Goal: Task Accomplishment & Management: Manage account settings

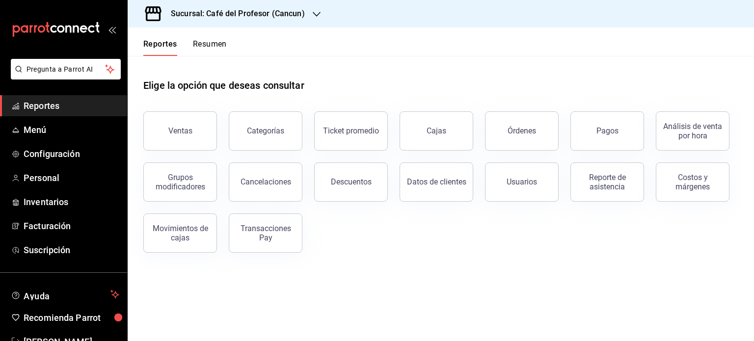
click at [211, 45] on button "Resumen" at bounding box center [210, 47] width 34 height 17
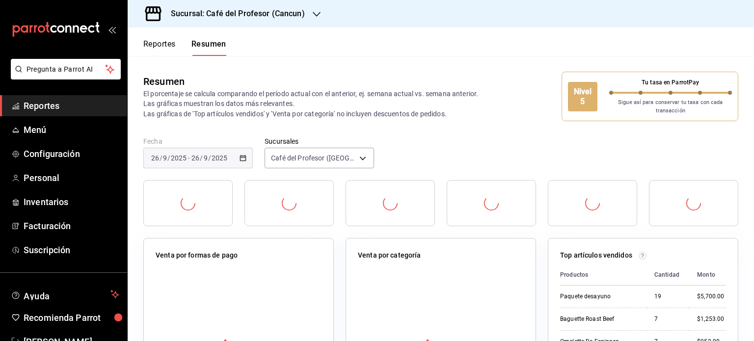
click at [475, 153] on div "Fecha 2025-09-26 26 / 9 / 2025 - 2025-09-26 26 / 9 / 2025 Sucursales Café del P…" at bounding box center [441, 158] width 626 height 43
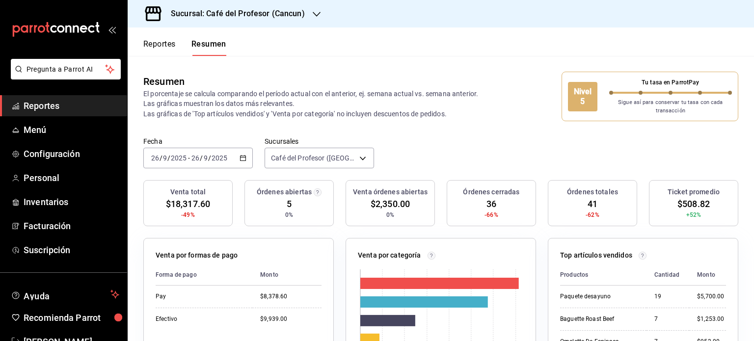
click at [316, 16] on icon "button" at bounding box center [317, 14] width 8 height 8
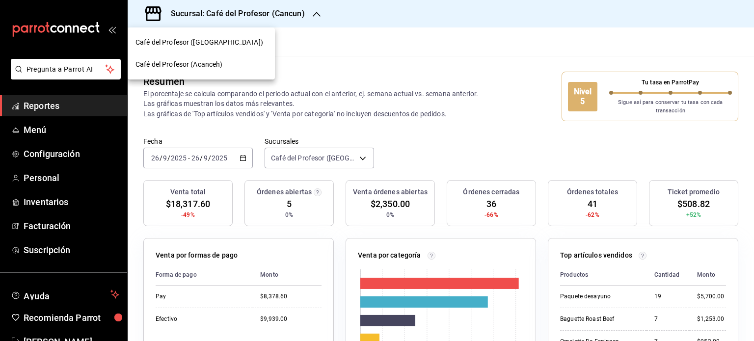
click at [234, 64] on div "Café del Profesor (Acanceh)" at bounding box center [200, 64] width 131 height 10
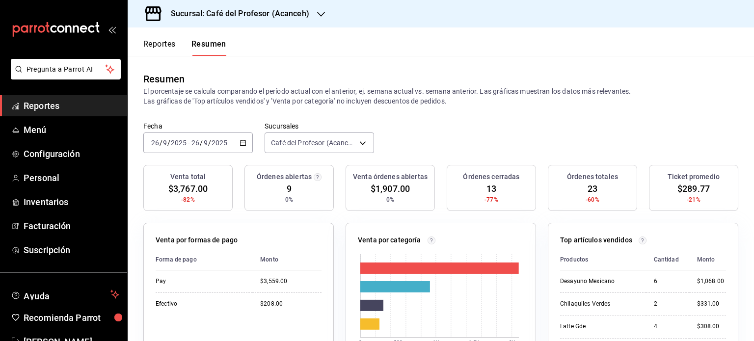
click at [317, 13] on icon "button" at bounding box center [321, 14] width 8 height 5
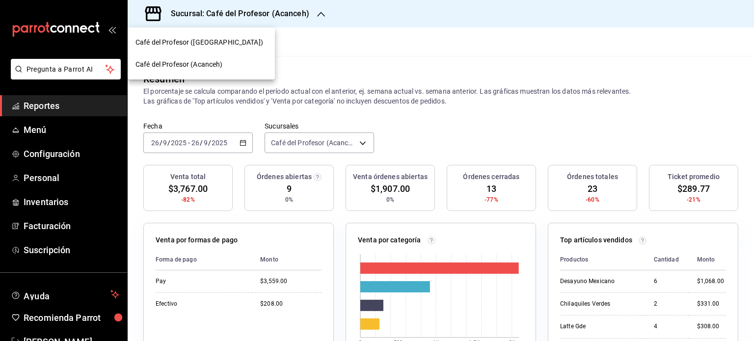
click at [241, 144] on div at bounding box center [377, 170] width 754 height 341
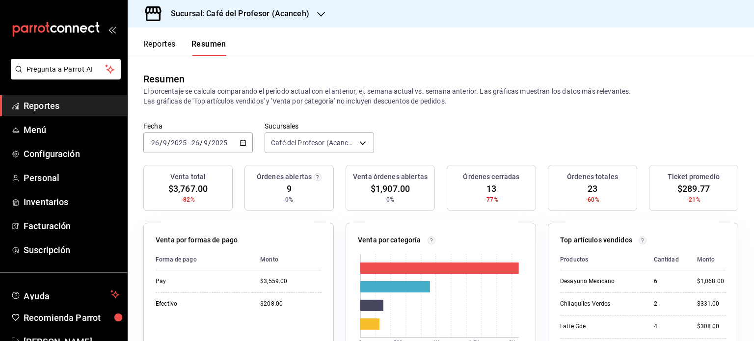
drag, startPoint x: 241, startPoint y: 144, endPoint x: 220, endPoint y: 139, distance: 21.6
click at [220, 139] on input "2025" at bounding box center [219, 143] width 17 height 8
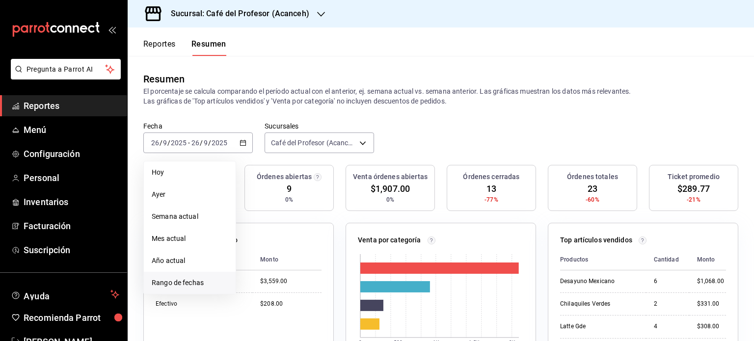
click at [196, 284] on span "Rango de fechas" at bounding box center [190, 283] width 76 height 10
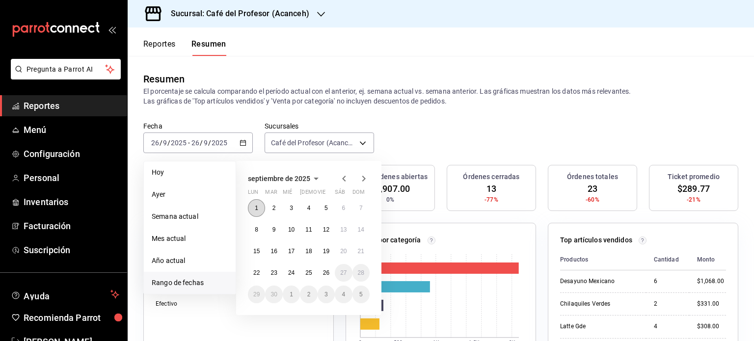
click at [261, 204] on button "1" at bounding box center [256, 208] width 17 height 18
click at [327, 274] on abbr "26" at bounding box center [326, 272] width 6 height 7
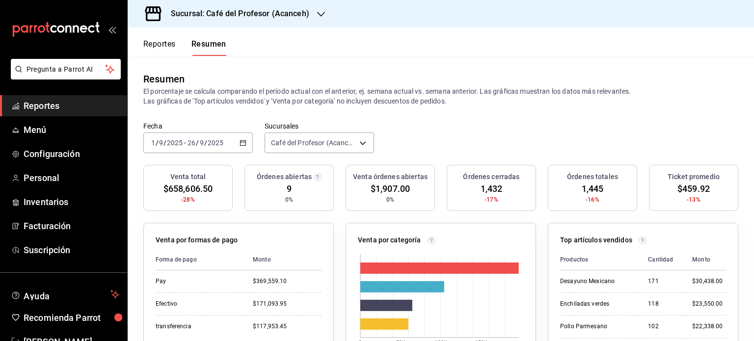
click at [317, 17] on icon "button" at bounding box center [321, 14] width 8 height 8
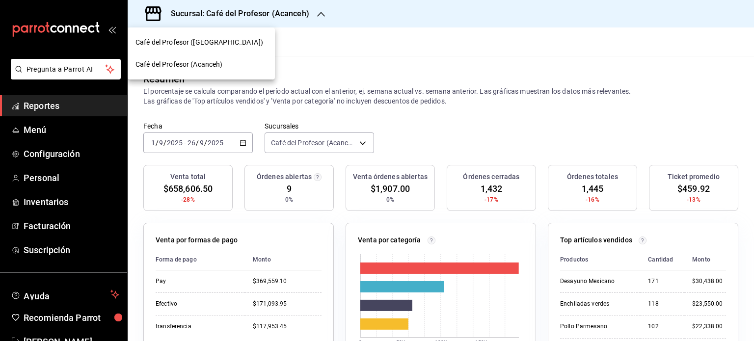
click at [237, 48] on div "Café del Profesor ([GEOGRAPHIC_DATA])" at bounding box center [201, 42] width 147 height 22
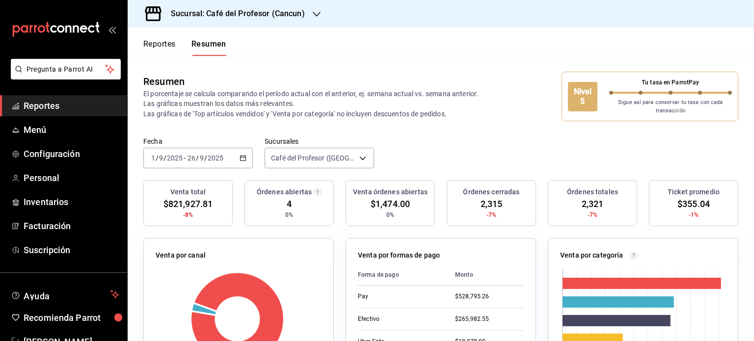
click at [241, 158] on icon "button" at bounding box center [242, 158] width 7 height 7
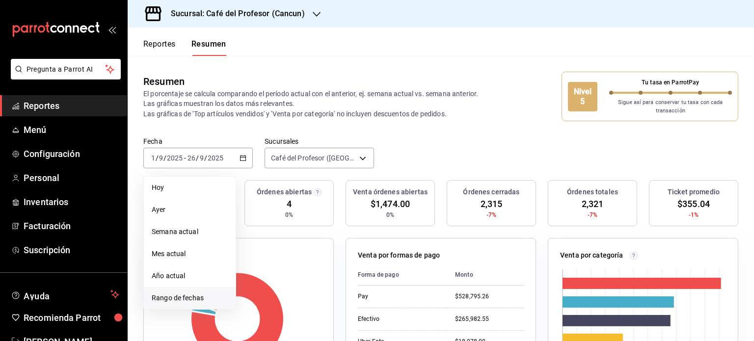
click at [198, 298] on span "Rango de fechas" at bounding box center [190, 298] width 76 height 10
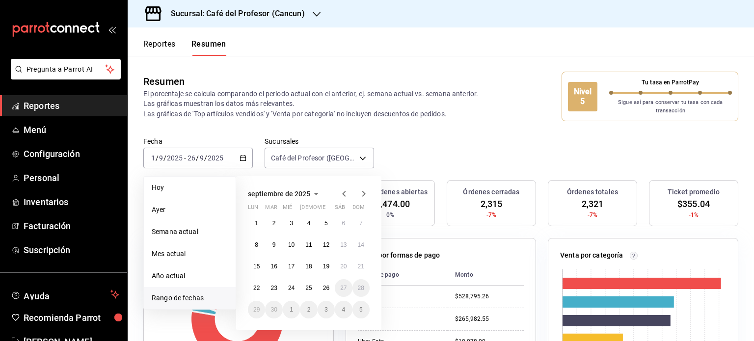
click at [345, 191] on icon "button" at bounding box center [344, 194] width 12 height 12
click at [328, 225] on button "1" at bounding box center [325, 223] width 17 height 18
click at [279, 309] on button "26" at bounding box center [273, 310] width 17 height 18
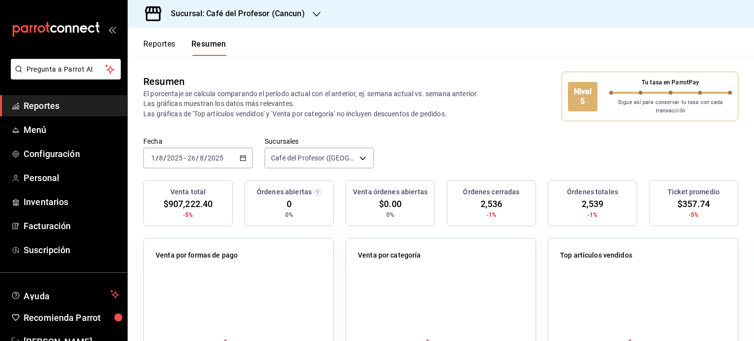
click at [240, 157] on \(Stroke\) "button" at bounding box center [242, 157] width 5 height 0
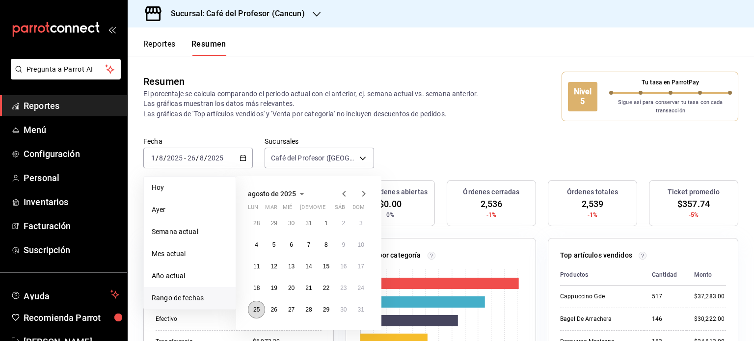
click at [260, 308] on button "25" at bounding box center [256, 310] width 17 height 18
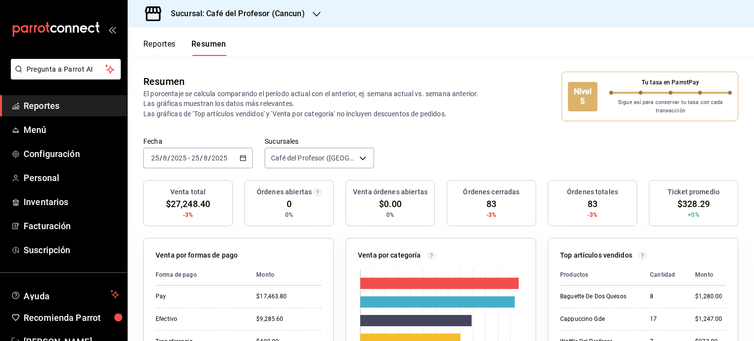
click at [243, 160] on icon "button" at bounding box center [242, 158] width 7 height 7
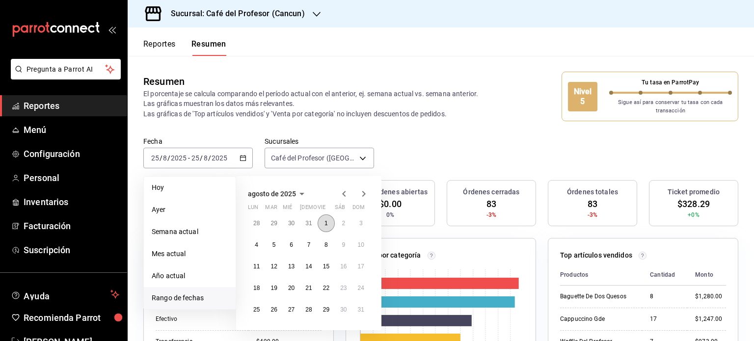
click at [328, 221] on button "1" at bounding box center [325, 223] width 17 height 18
click at [260, 309] on button "25" at bounding box center [256, 310] width 17 height 18
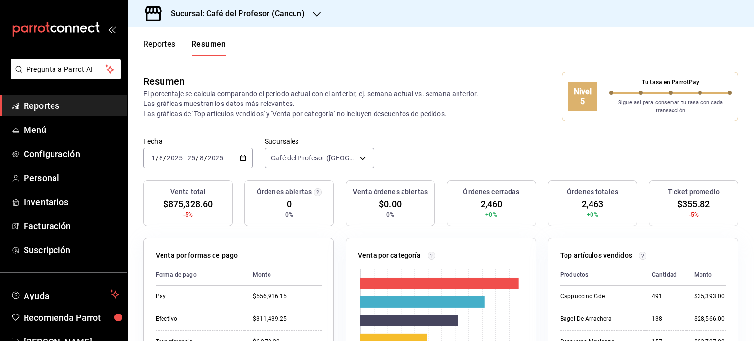
click at [240, 158] on icon "button" at bounding box center [242, 158] width 7 height 7
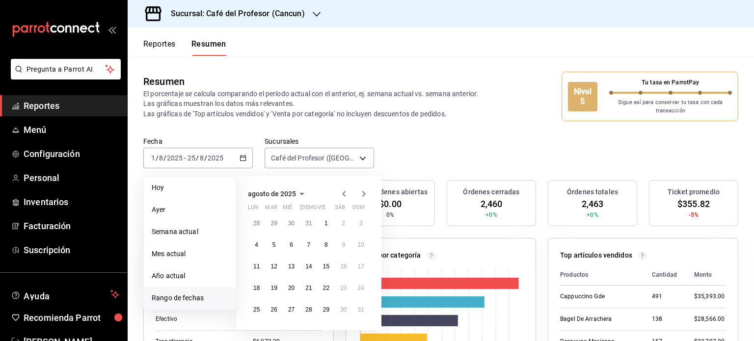
click at [360, 191] on icon "button" at bounding box center [364, 194] width 12 height 12
click at [259, 220] on button "1" at bounding box center [256, 223] width 17 height 18
click at [312, 287] on abbr "25" at bounding box center [308, 288] width 6 height 7
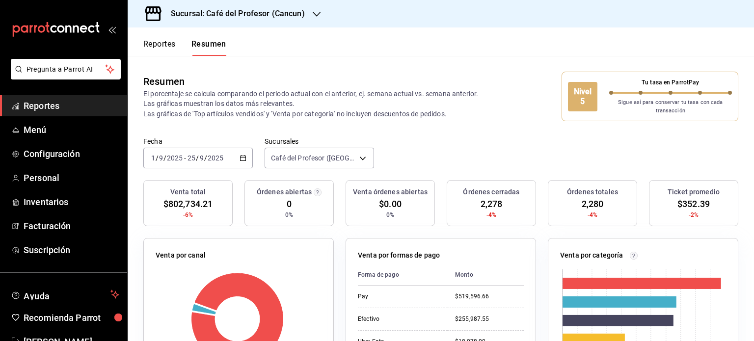
drag, startPoint x: 246, startPoint y: 160, endPoint x: 239, endPoint y: 158, distance: 7.1
click at [239, 158] on icon "button" at bounding box center [242, 158] width 7 height 7
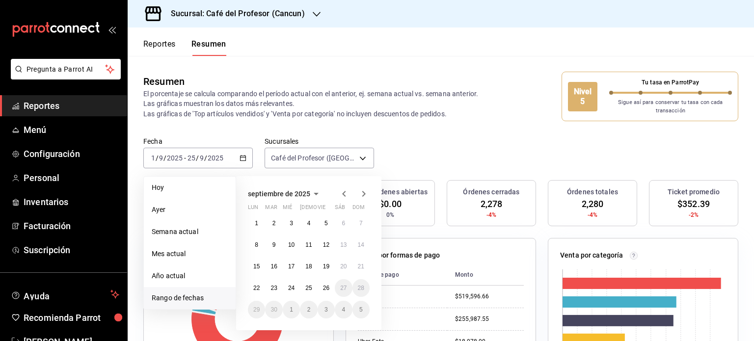
click at [344, 194] on icon "button" at bounding box center [344, 194] width 12 height 12
click at [328, 221] on button "1" at bounding box center [325, 223] width 17 height 18
click at [256, 310] on abbr "25" at bounding box center [256, 309] width 6 height 7
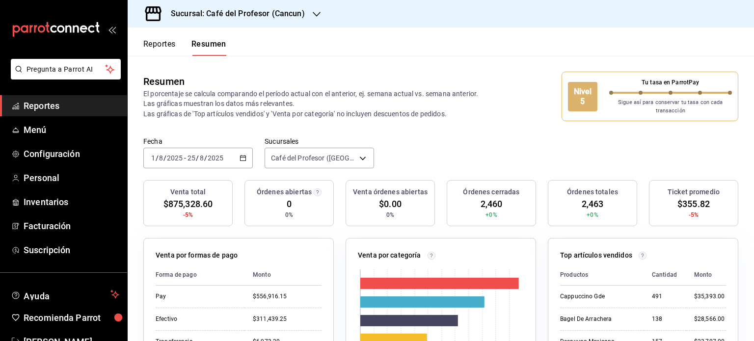
click at [245, 162] on div "2025-08-01 1 / 8 / 2025 - 2025-08-25 25 / 8 / 2025" at bounding box center [197, 158] width 109 height 21
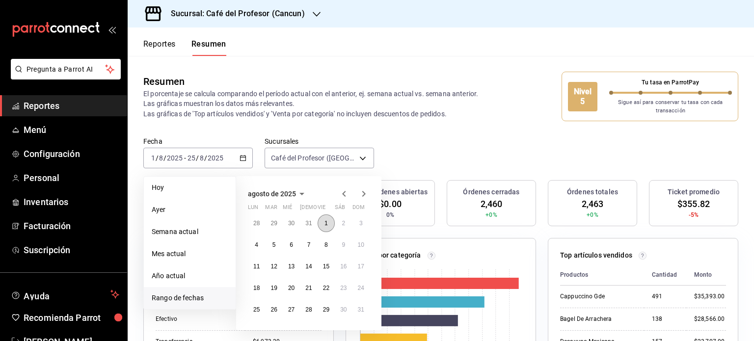
click at [329, 222] on button "1" at bounding box center [325, 223] width 17 height 18
click at [276, 313] on button "26" at bounding box center [273, 310] width 17 height 18
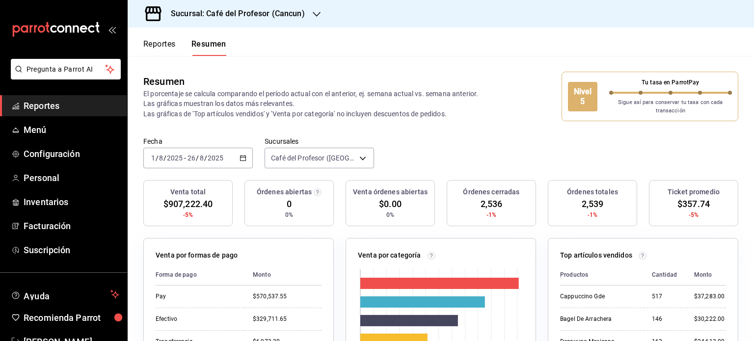
click at [242, 157] on icon "button" at bounding box center [242, 158] width 7 height 7
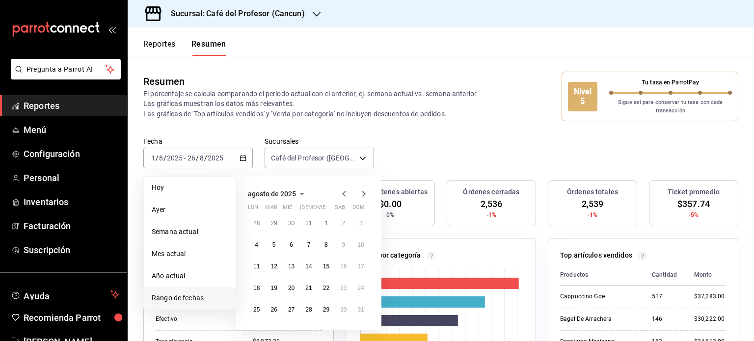
click at [365, 195] on icon "button" at bounding box center [364, 194] width 12 height 12
click at [257, 224] on abbr "1" at bounding box center [256, 223] width 3 height 7
click at [323, 292] on button "26" at bounding box center [325, 288] width 17 height 18
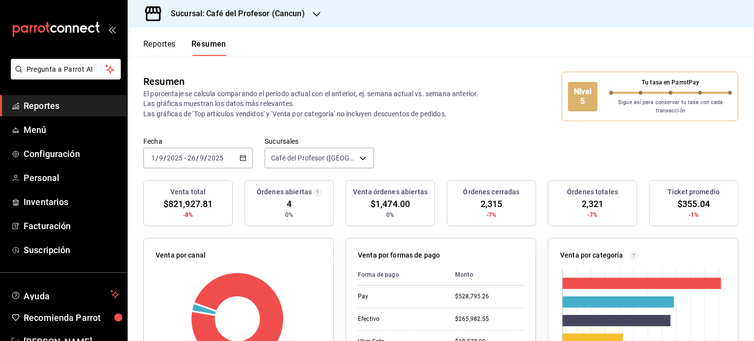
click at [239, 158] on icon "button" at bounding box center [242, 158] width 7 height 7
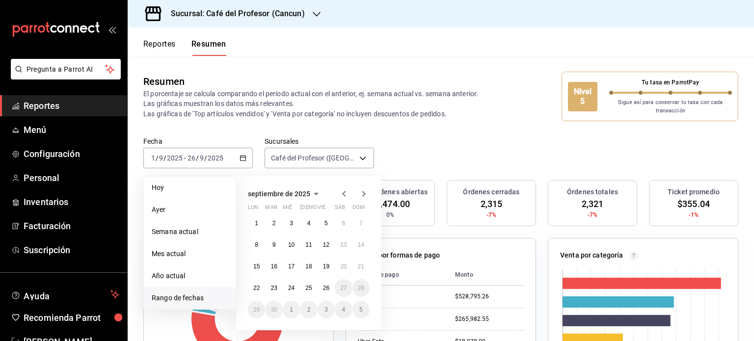
click at [314, 15] on icon "button" at bounding box center [317, 14] width 8 height 8
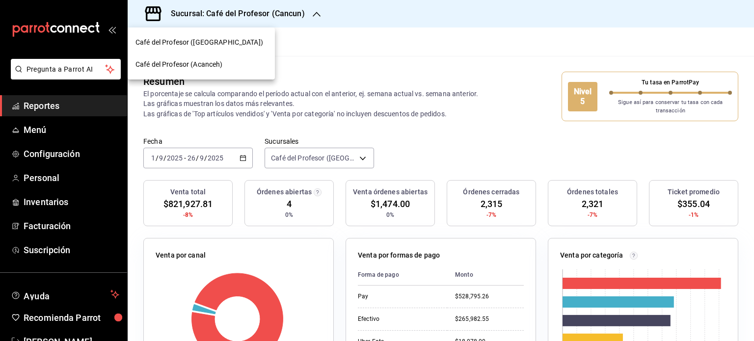
click at [218, 66] on span "Café del Profesor (Acanceh)" at bounding box center [178, 64] width 87 height 10
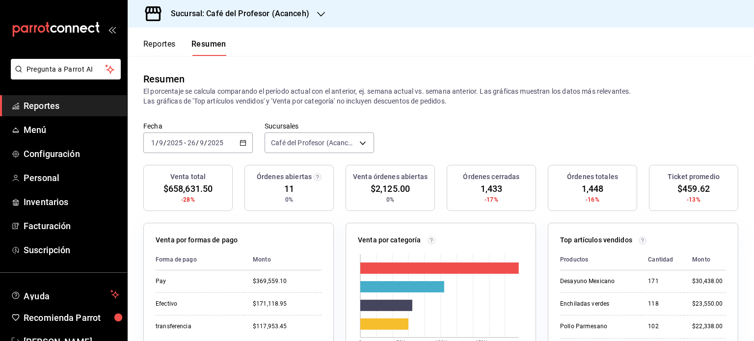
click at [318, 17] on icon "button" at bounding box center [321, 14] width 8 height 8
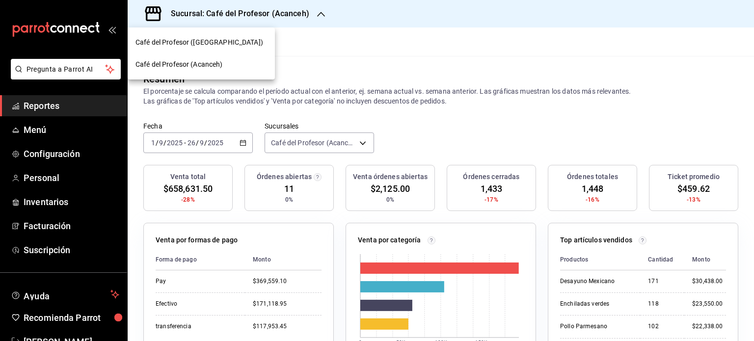
click at [222, 64] on span "Café del Profesor (Acanceh)" at bounding box center [178, 64] width 87 height 10
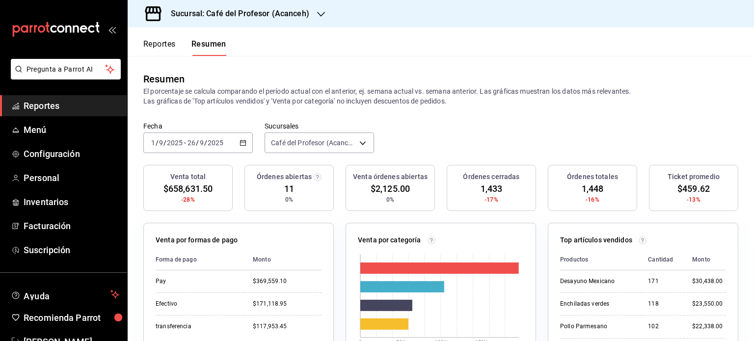
click at [243, 142] on icon "button" at bounding box center [242, 142] width 7 height 7
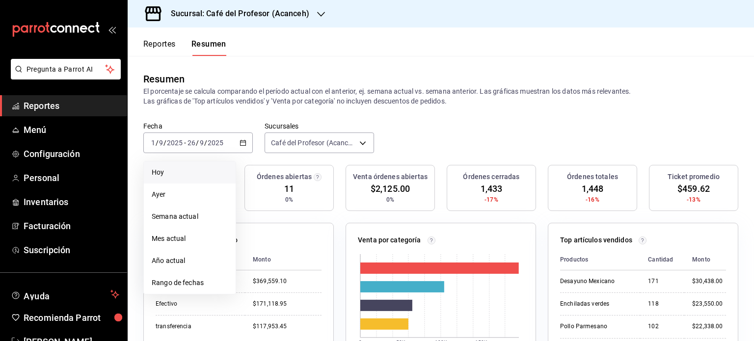
click at [190, 175] on span "Hoy" at bounding box center [190, 172] width 76 height 10
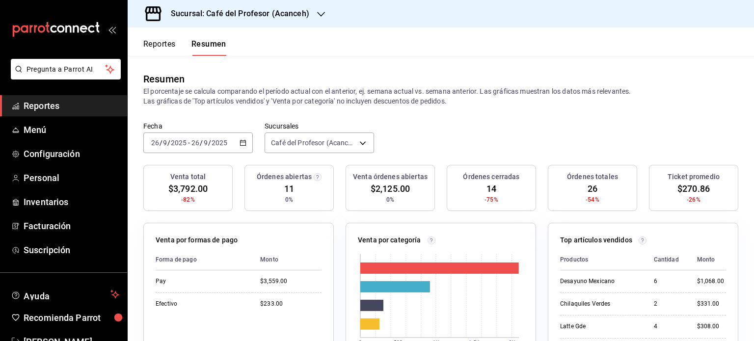
drag, startPoint x: 320, startPoint y: 17, endPoint x: 305, endPoint y: 15, distance: 15.4
click at [305, 15] on h3 "Sucursal: Café del Profesor (Acanceh)" at bounding box center [236, 14] width 146 height 12
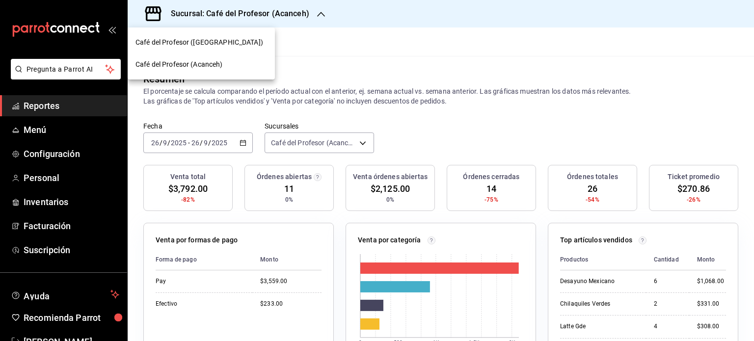
click at [239, 41] on div "Café del Profesor ([GEOGRAPHIC_DATA])" at bounding box center [200, 42] width 131 height 10
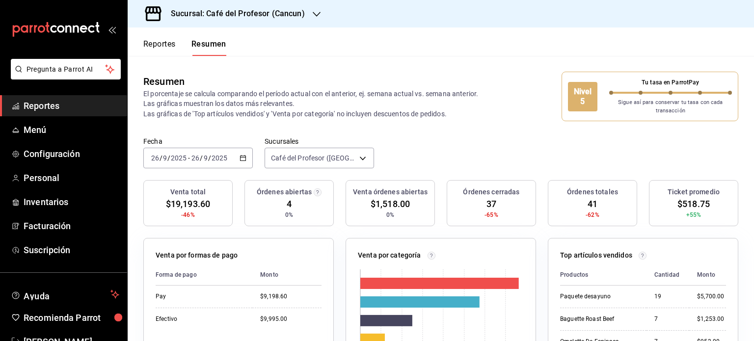
click at [313, 12] on icon "button" at bounding box center [317, 14] width 8 height 8
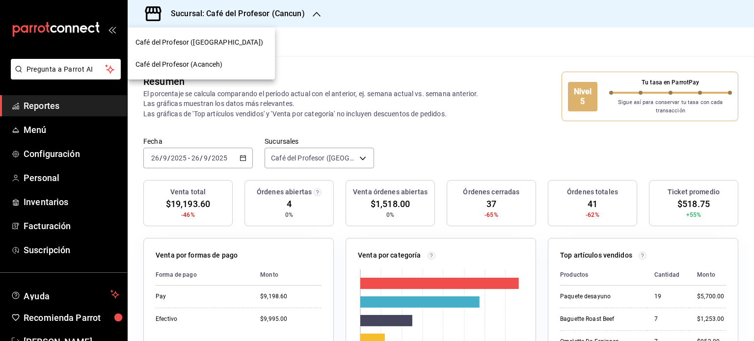
click at [216, 64] on span "Café del Profesor (Acanceh)" at bounding box center [178, 64] width 87 height 10
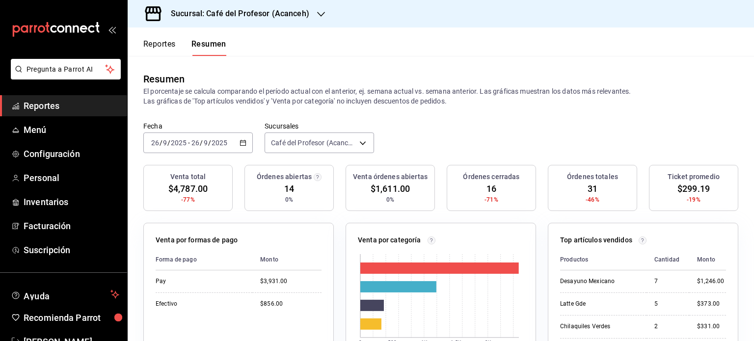
click at [319, 13] on icon "button" at bounding box center [321, 14] width 8 height 8
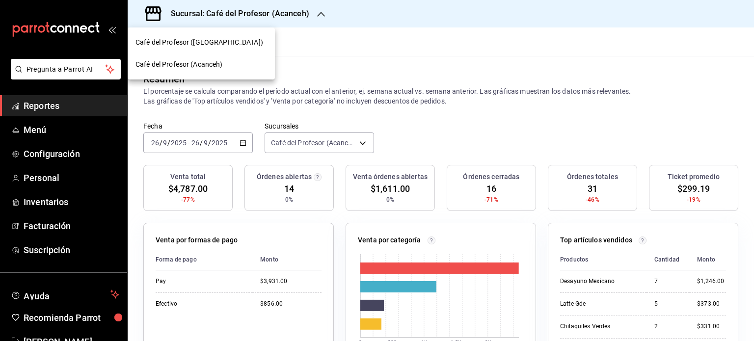
click at [246, 48] on div "Café del Profesor ([GEOGRAPHIC_DATA])" at bounding box center [201, 42] width 147 height 22
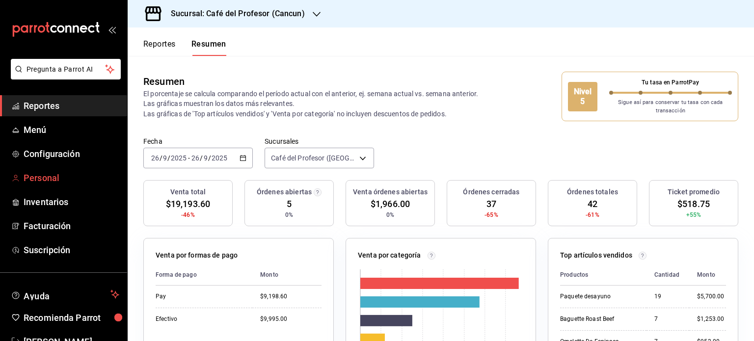
click at [51, 178] on span "Personal" at bounding box center [72, 177] width 96 height 13
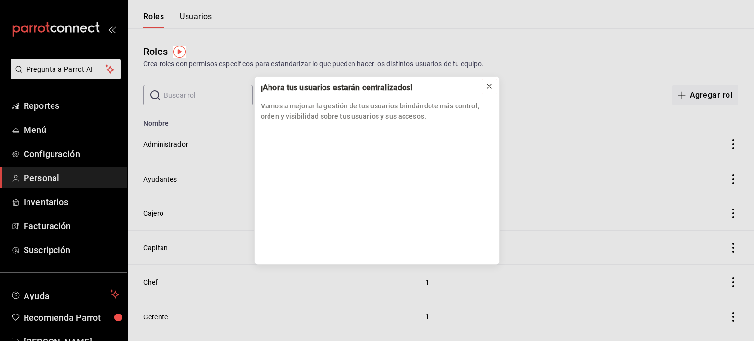
click at [486, 87] on icon at bounding box center [489, 86] width 8 height 8
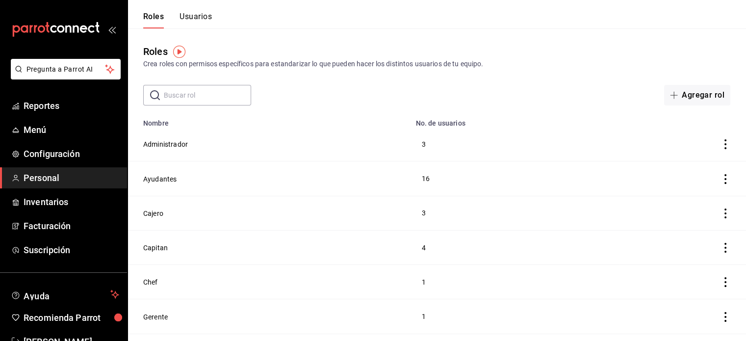
click at [455, 32] on div "Roles Crea roles con permisos específicos para estandarizar lo que pueden hacer…" at bounding box center [437, 66] width 619 height 77
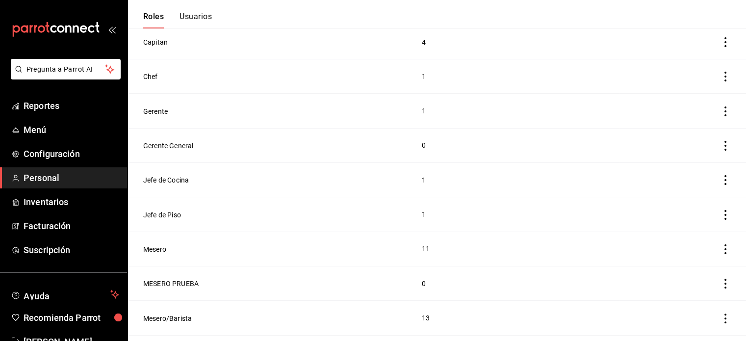
scroll to position [234, 0]
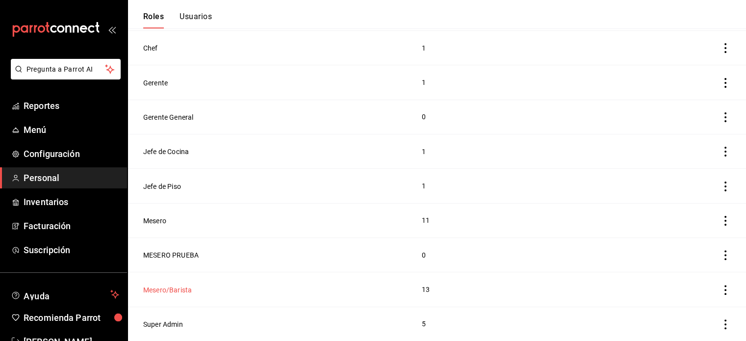
click at [180, 290] on button "Mesero/Barista" at bounding box center [167, 290] width 49 height 10
click at [180, 290] on html "Pregunta a Parrot AI Reportes Menú Configuración Personal Inventarios Facturaci…" at bounding box center [373, 53] width 746 height 575
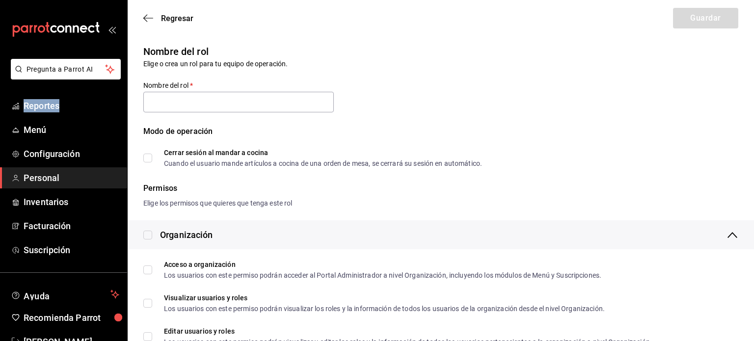
type input "Mesero/Barista"
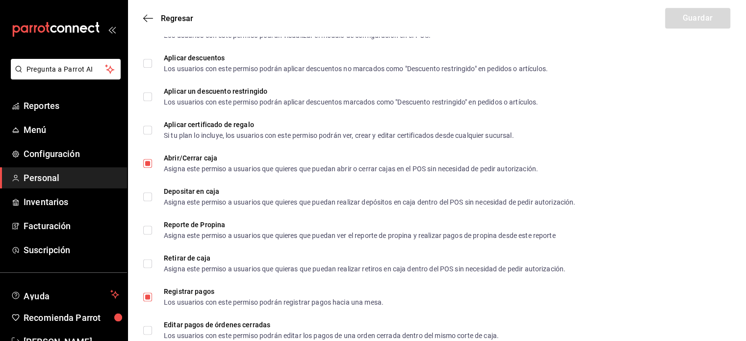
scroll to position [1236, 0]
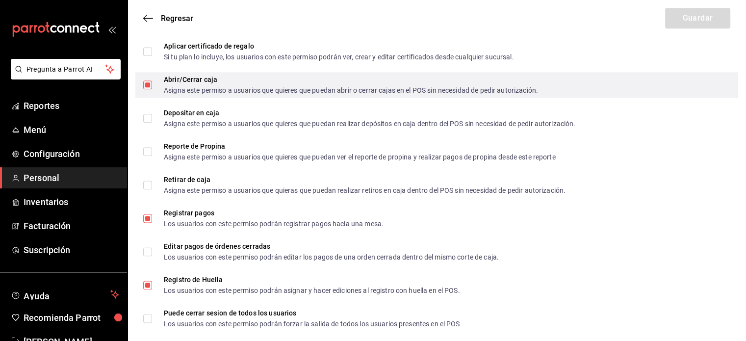
click at [148, 81] on input "Abrir/Cerrar caja Asigna este permiso a usuarios que quieres que puedan abrir o…" at bounding box center [147, 84] width 9 height 9
checkbox input "false"
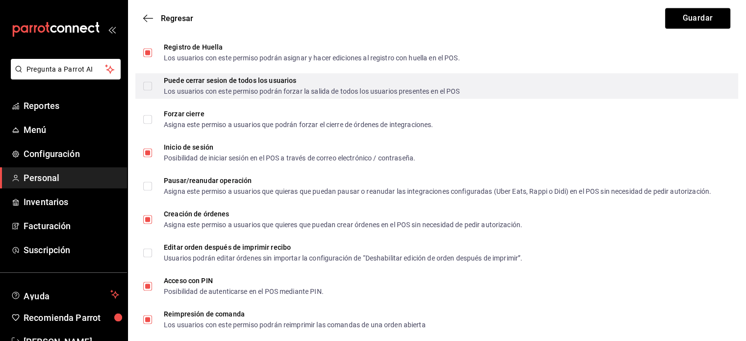
scroll to position [1472, 0]
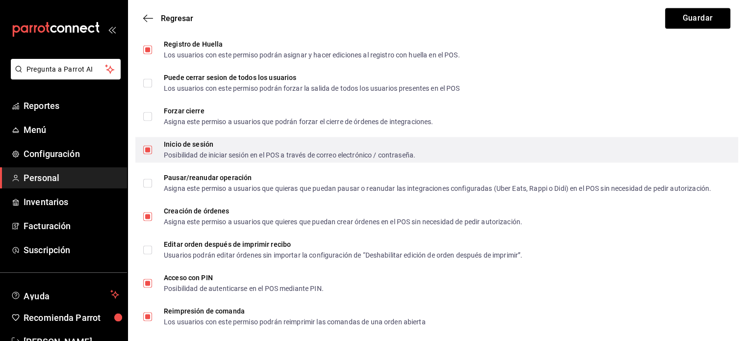
click at [148, 149] on input "Inicio de sesión Posibilidad de iniciar sesión en el POS a través de correo ele…" at bounding box center [147, 149] width 9 height 9
checkbox input "false"
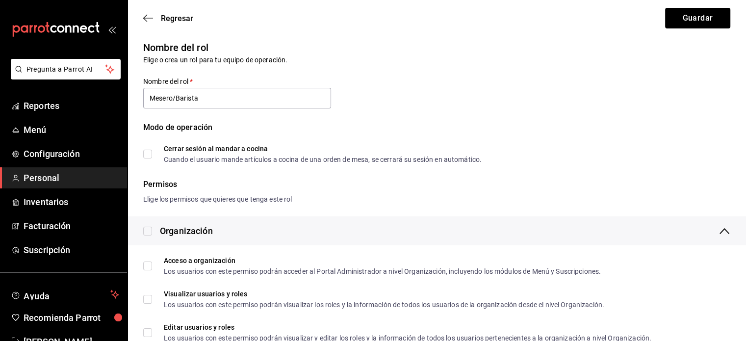
scroll to position [0, 0]
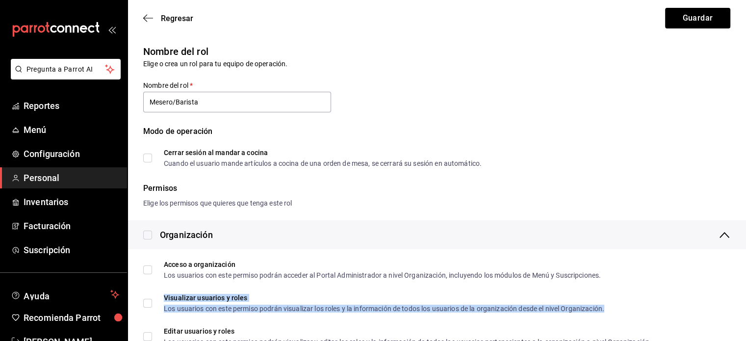
click at [439, 305] on div "Los usuarios con este permiso podrán visualizar los roles y la información de t…" at bounding box center [384, 308] width 441 height 7
click at [695, 19] on button "Guardar" at bounding box center [697, 18] width 65 height 21
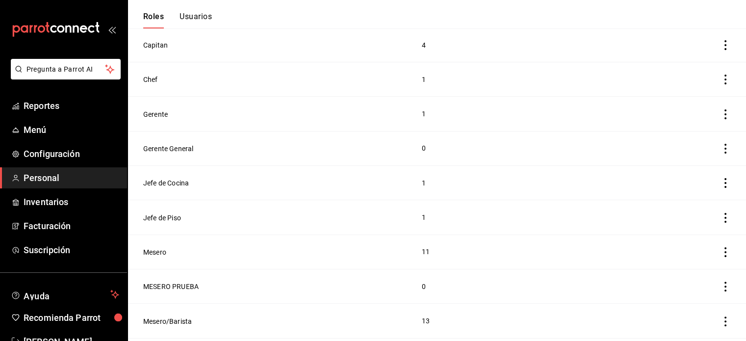
scroll to position [234, 0]
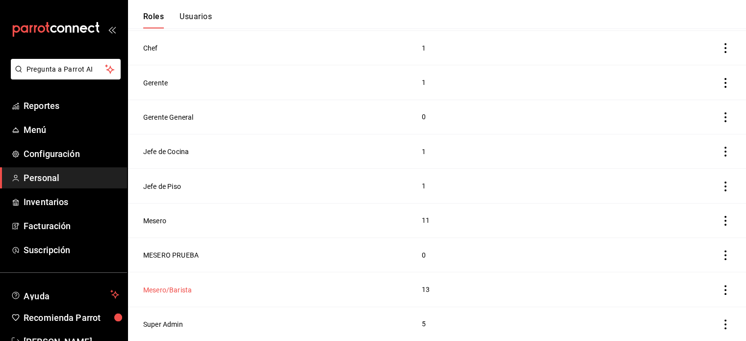
click at [182, 288] on button "Mesero/Barista" at bounding box center [167, 290] width 49 height 10
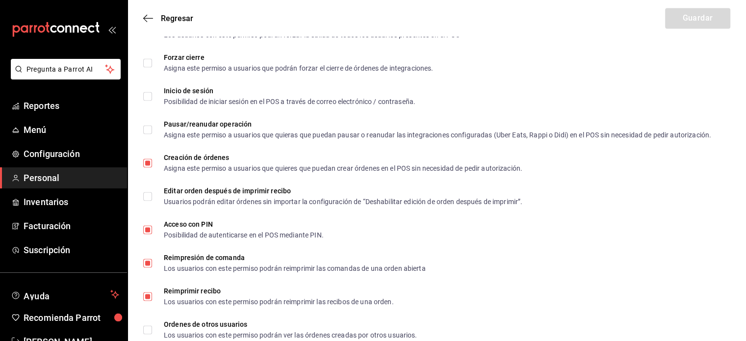
scroll to position [1751, 0]
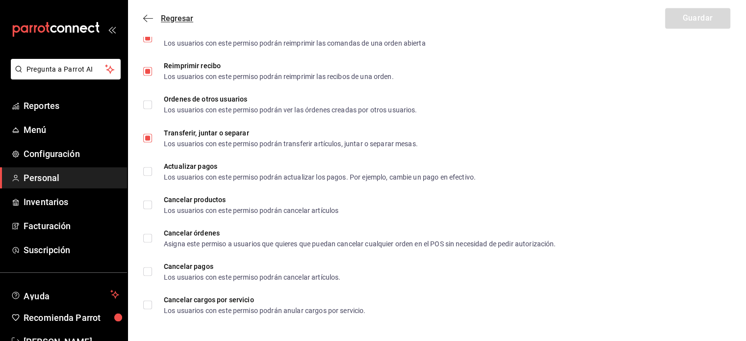
click at [145, 15] on icon "button" at bounding box center [148, 18] width 10 height 9
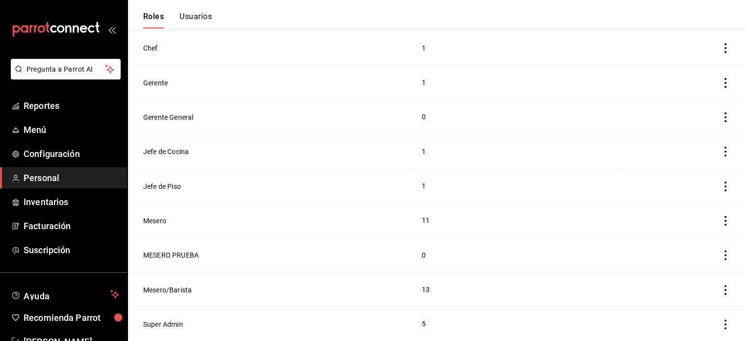
scroll to position [234, 0]
click at [157, 82] on button "Gerente" at bounding box center [155, 83] width 25 height 10
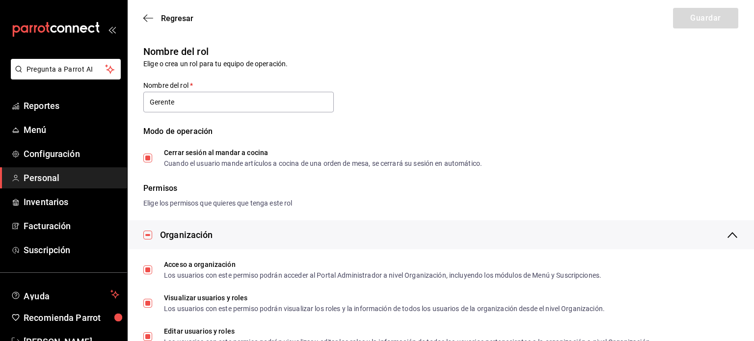
type input "Gerente"
checkbox input "true"
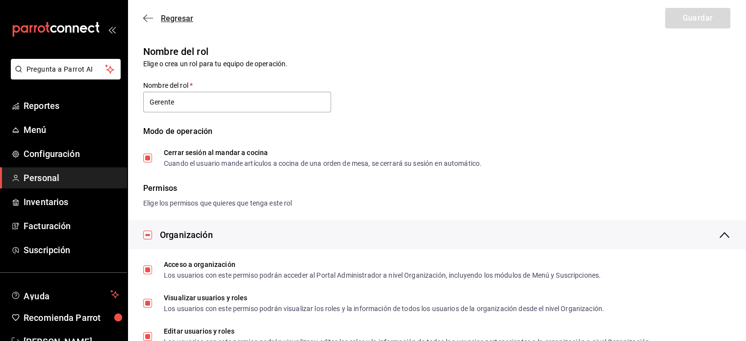
click at [151, 17] on icon "button" at bounding box center [148, 18] width 10 height 9
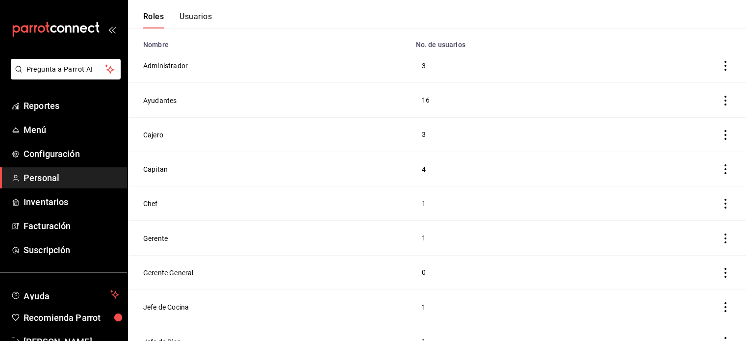
scroll to position [98, 0]
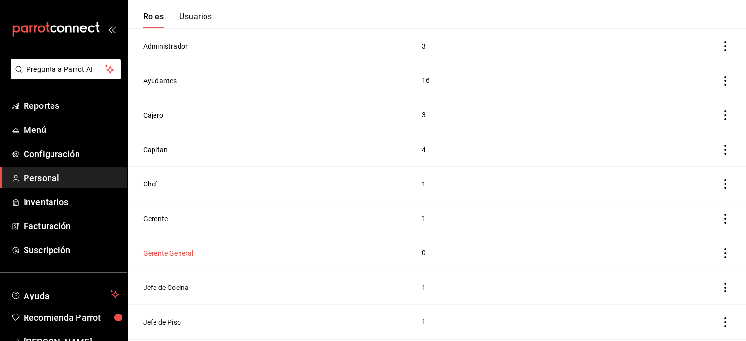
click at [152, 255] on button "Gerente General" at bounding box center [168, 253] width 50 height 10
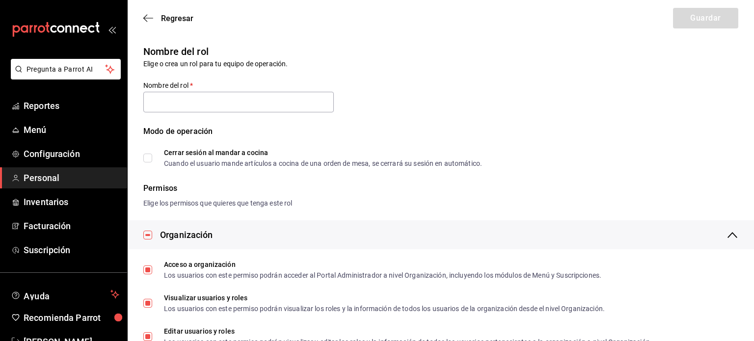
type input "Gerente General"
checkbox input "true"
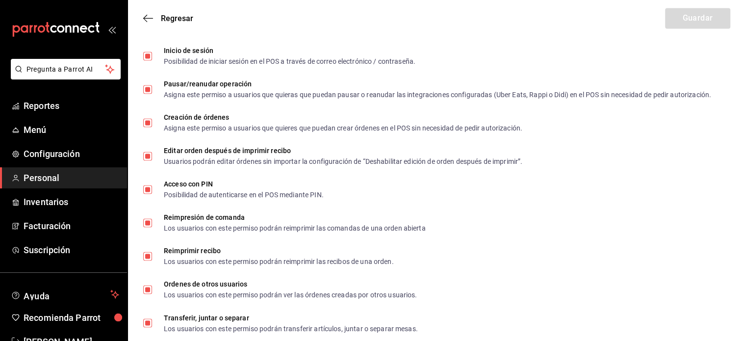
scroll to position [1751, 0]
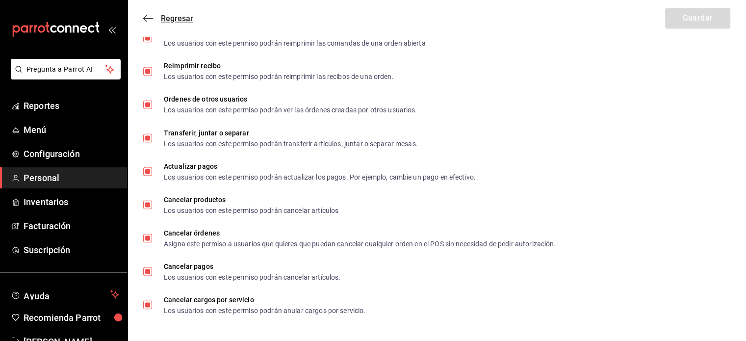
click at [145, 21] on icon "button" at bounding box center [148, 18] width 10 height 9
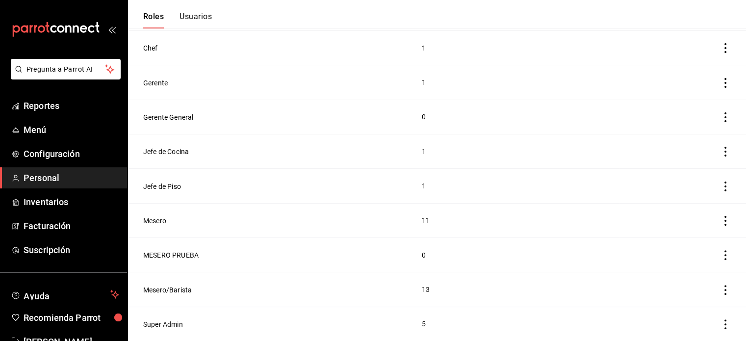
scroll to position [234, 0]
click at [196, 19] on button "Usuarios" at bounding box center [196, 20] width 32 height 17
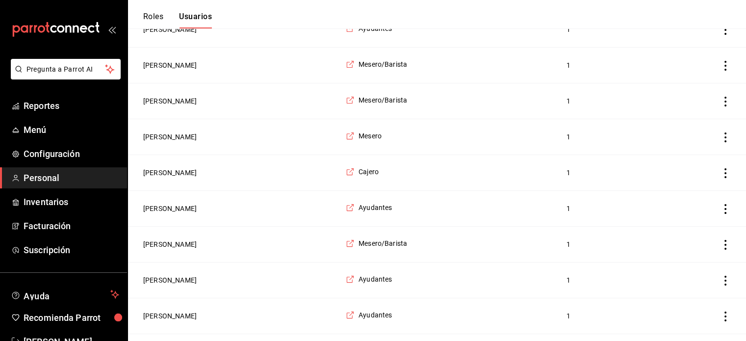
scroll to position [144, 0]
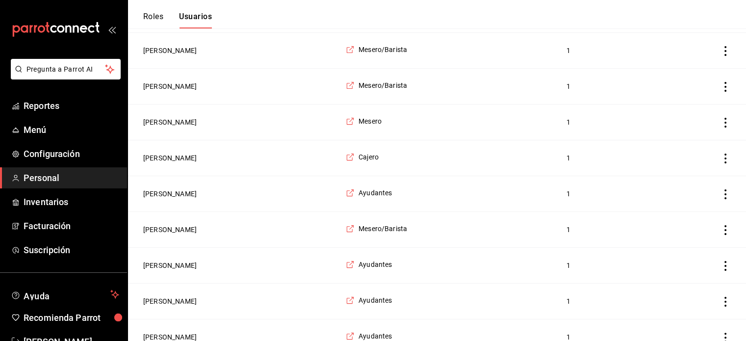
drag, startPoint x: 750, startPoint y: 80, endPoint x: 521, endPoint y: 48, distance: 230.9
click at [521, 48] on td "Mesero/Barista" at bounding box center [450, 51] width 221 height 36
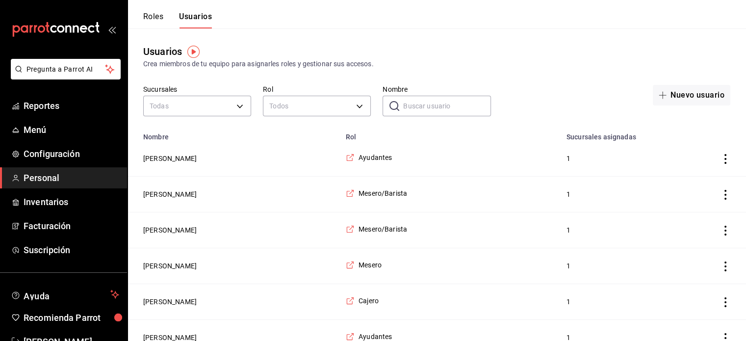
click at [440, 109] on input "Nombre" at bounding box center [446, 106] width 87 height 20
type input "[PERSON_NAME]"
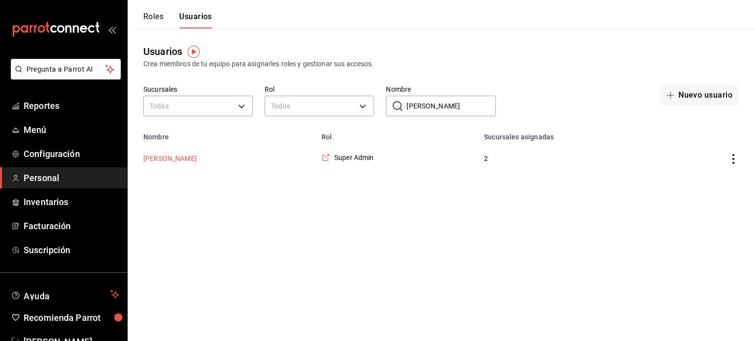
click at [190, 157] on button "[PERSON_NAME]" at bounding box center [169, 159] width 53 height 10
click at [190, 157] on html "Pregunta a Parrot AI Reportes Menú Configuración Personal Inventarios Facturaci…" at bounding box center [377, 88] width 754 height 176
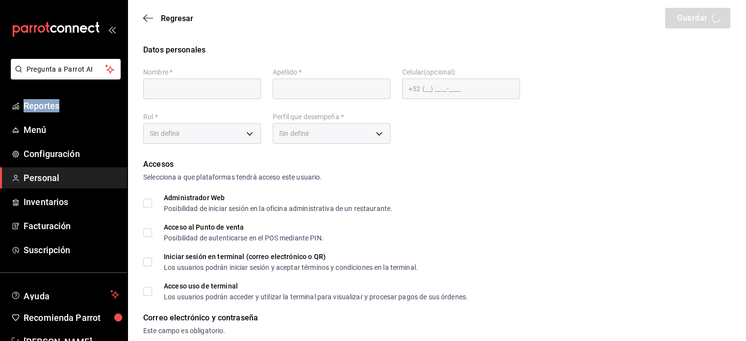
type input "[PERSON_NAME]"
checkbox input "true"
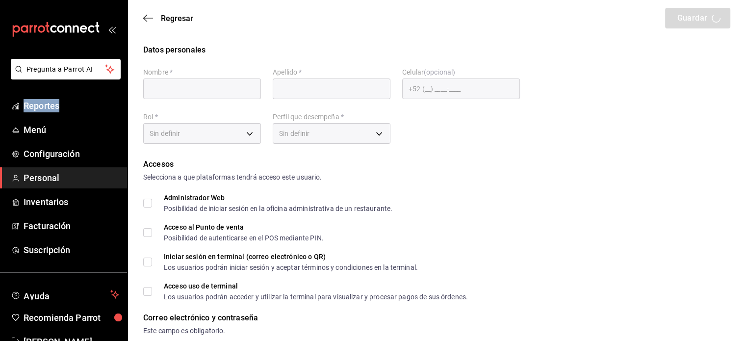
checkbox input "true"
type input "[EMAIL_ADDRESS][DOMAIN_NAME]"
type input "2025"
checkbox input "true"
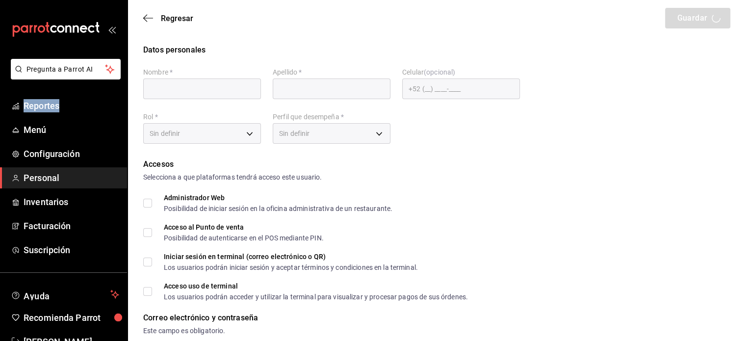
checkbox input "true"
type input "2aa0bebf-de37-4608-80c0-efc88eae4c1e"
type input "MANAGER"
checkbox input "true"
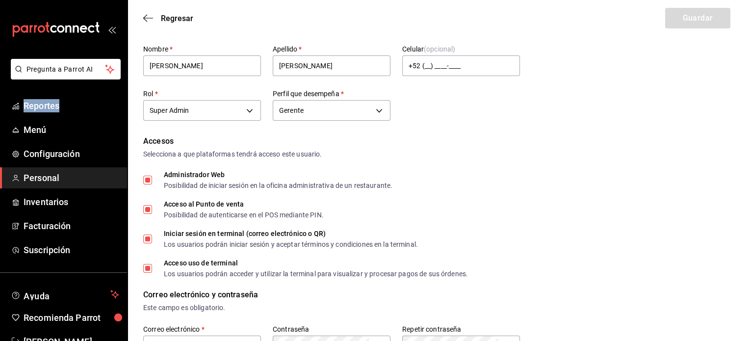
scroll to position [24, 0]
click at [252, 106] on body "Pregunta a Parrot AI Reportes Menú Configuración Personal Inventarios Facturaci…" at bounding box center [373, 345] width 746 height 738
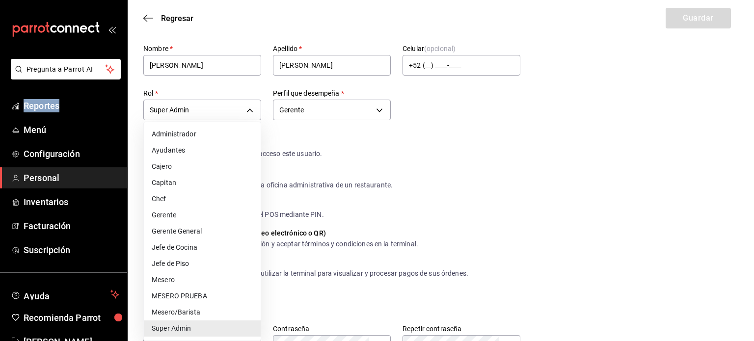
click at [216, 225] on li "Gerente General" at bounding box center [202, 231] width 117 height 16
type input "505bb2e4-9c4f-4c24-a7bd-6ff9d9ca3c5d"
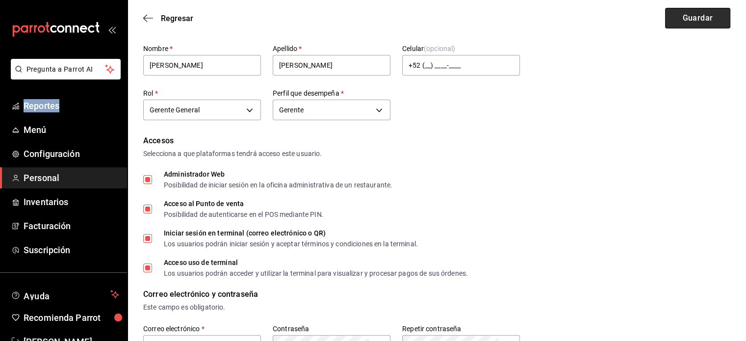
click at [690, 15] on button "Guardar" at bounding box center [697, 18] width 65 height 21
